Goal: Task Accomplishment & Management: Manage account settings

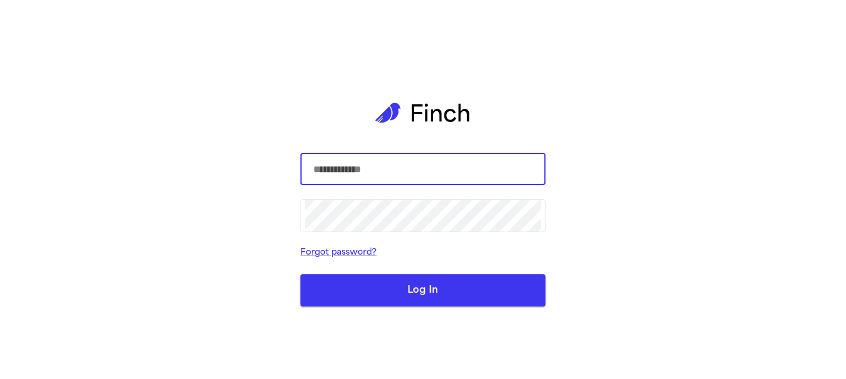
click at [0, 379] on com-1password-button at bounding box center [0, 379] width 0 height 0
type input "**********"
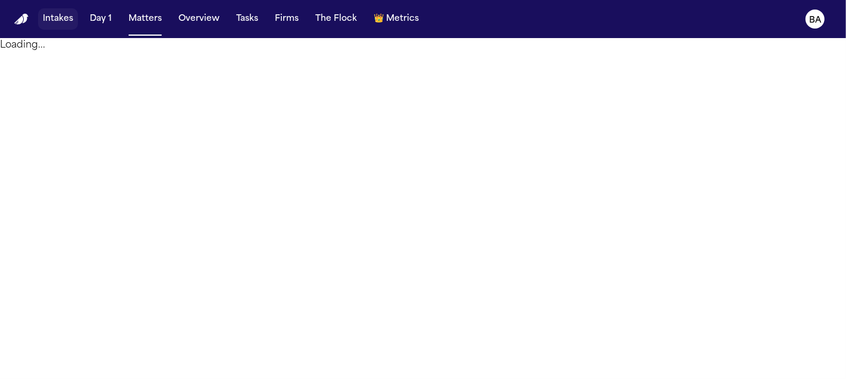
click at [53, 11] on button "Intakes" at bounding box center [58, 18] width 40 height 21
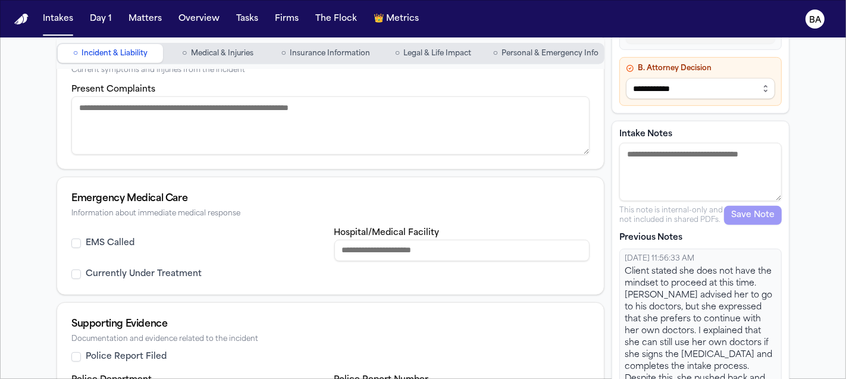
scroll to position [478, 0]
